Goal: Task Accomplishment & Management: Complete application form

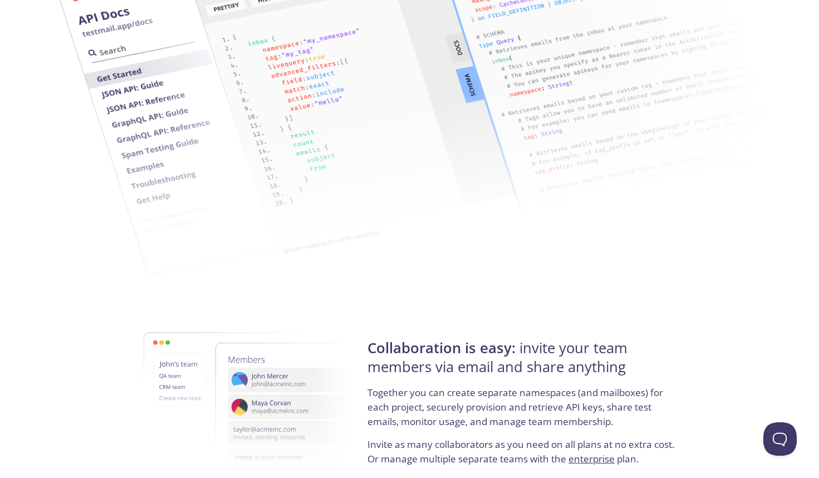
scroll to position [1837, 0]
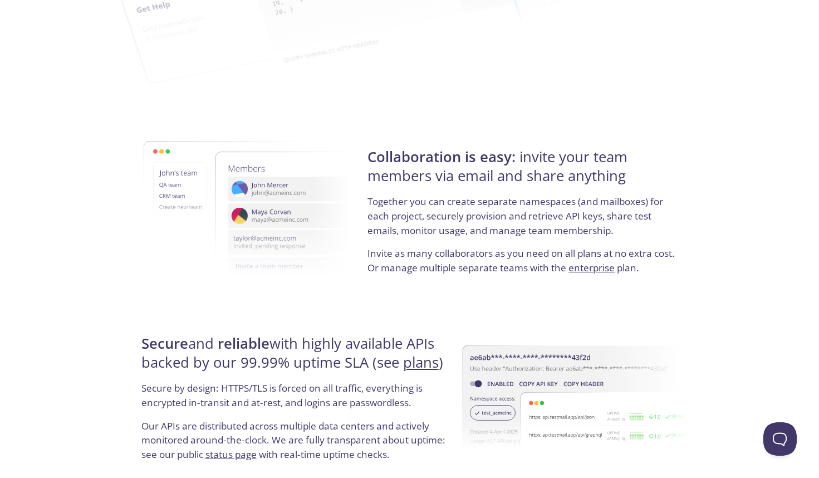
click at [631, 243] on p "Together you can create separate namespaces (and mailboxes) for each project, s…" at bounding box center [522, 220] width 310 height 52
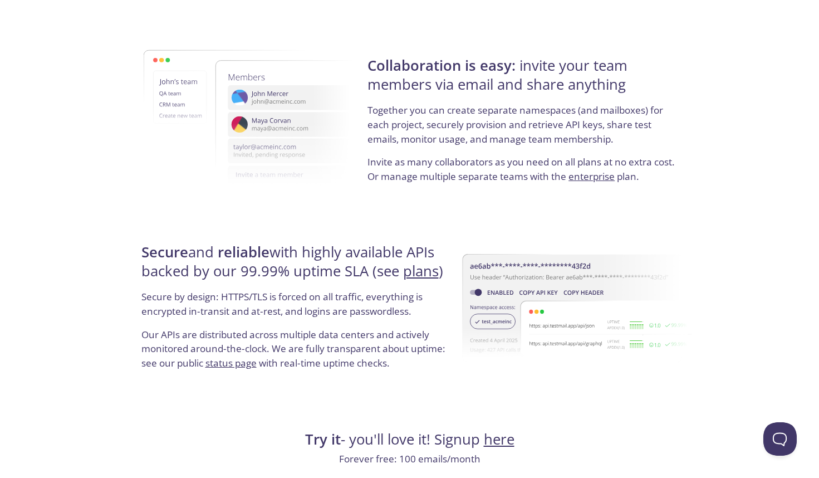
scroll to position [2068, 0]
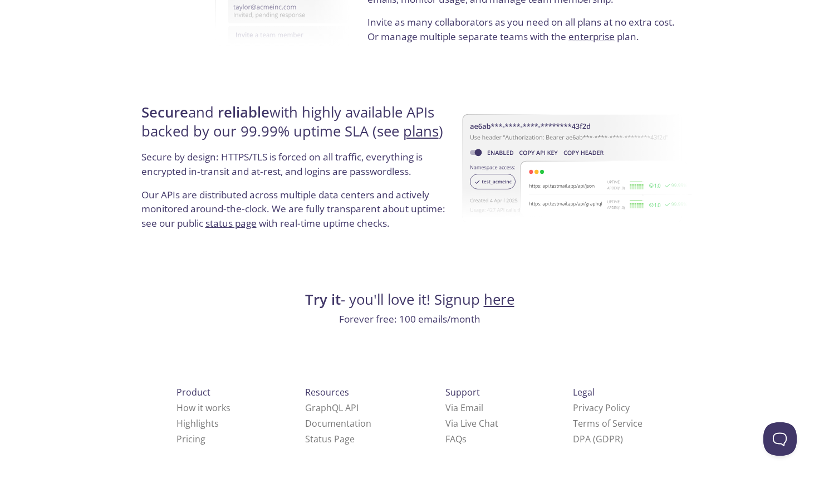
click at [493, 299] on link "here" at bounding box center [499, 298] width 31 height 19
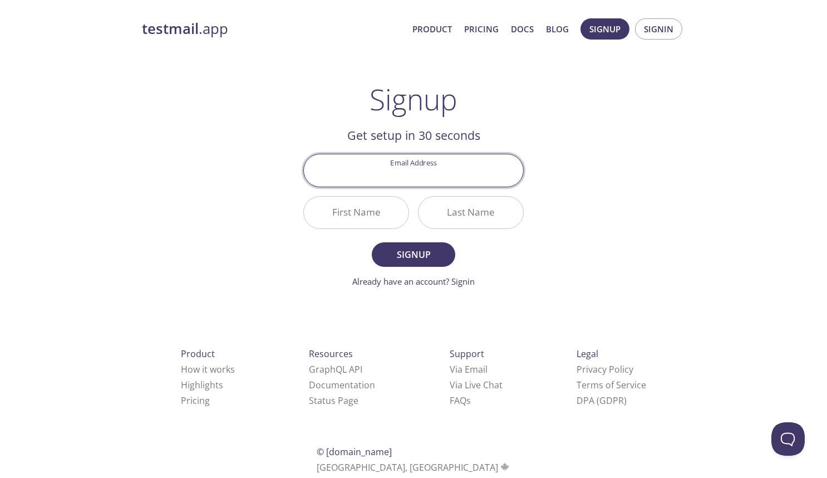
click at [428, 165] on input "Email Address" at bounding box center [413, 170] width 219 height 32
type input "[EMAIL_ADDRESS][DOMAIN_NAME]"
click at [390, 213] on input "First Name" at bounding box center [356, 213] width 105 height 32
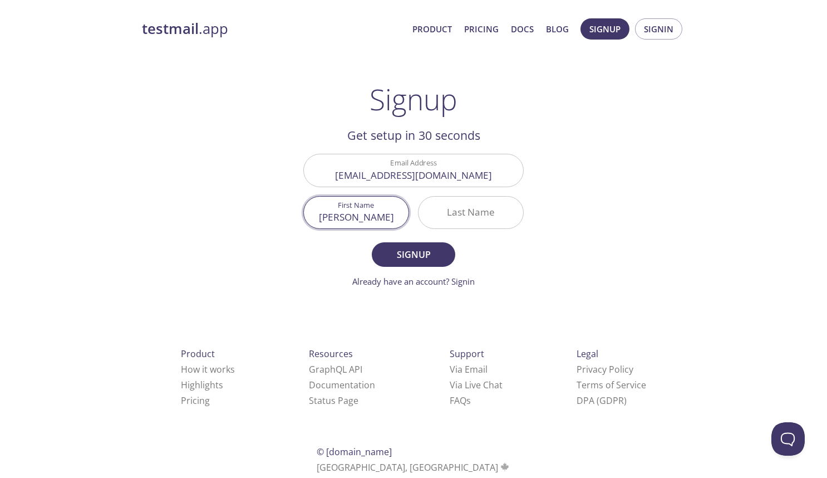
type input "[PERSON_NAME]"
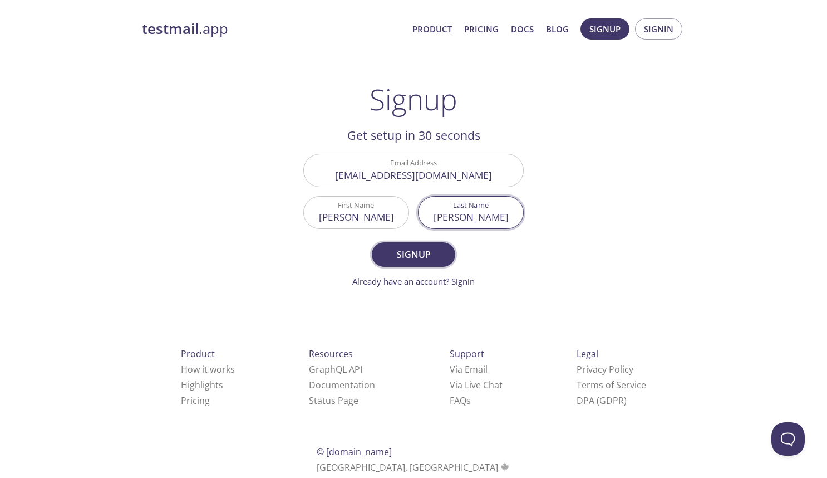
type input "[PERSON_NAME]"
click at [425, 253] on span "Signup" at bounding box center [413, 255] width 59 height 16
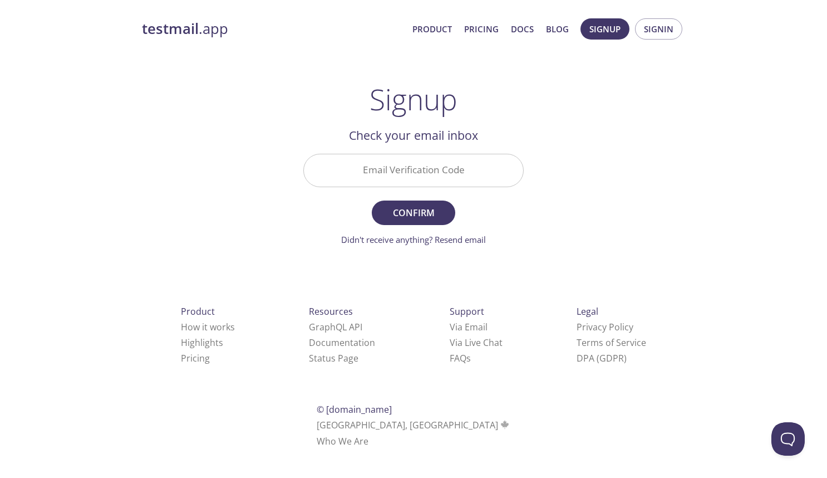
click at [108, 156] on div "testmail .app Product Pricing Docs Blog Signup Signin Signup Get setup in 30 se…" at bounding box center [413, 245] width 827 height 469
